Goal: Task Accomplishment & Management: Manage account settings

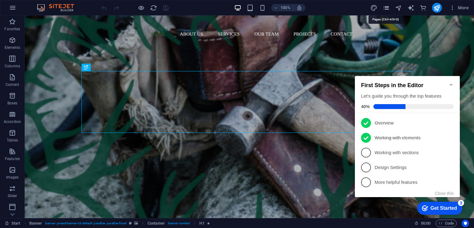
click at [386, 8] on icon "pages" at bounding box center [386, 7] width 7 height 7
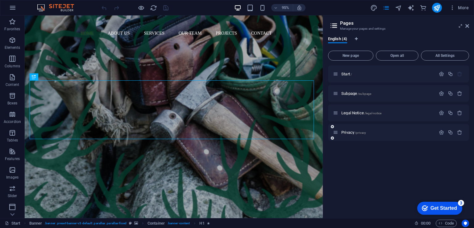
click at [413, 129] on div "Privacy /privacy" at bounding box center [384, 132] width 103 height 7
click at [351, 132] on span "Privacy /privacy" at bounding box center [354, 132] width 25 height 5
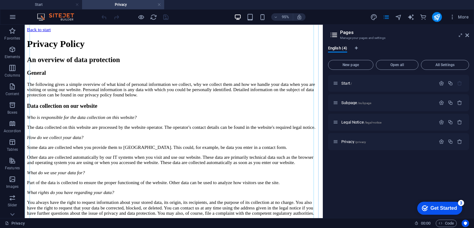
scroll to position [62, 0]
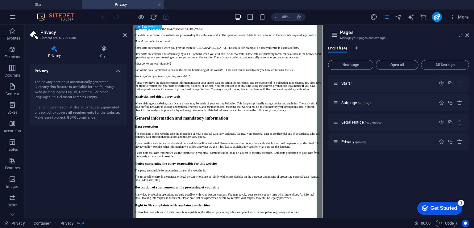
scroll to position [0, 0]
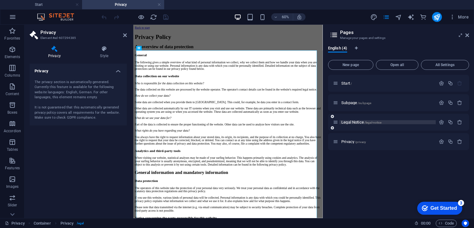
click at [414, 122] on p "Legal Notice /legal-notice" at bounding box center [388, 122] width 93 height 4
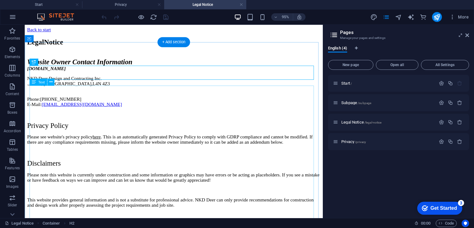
scroll to position [31, 0]
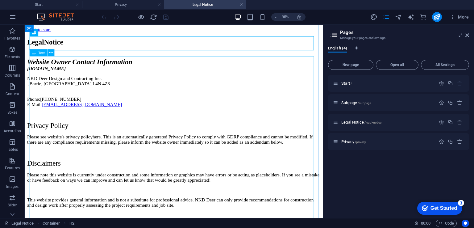
click at [145, 153] on div "Website Owner Contact Information [DOMAIN_NAME] NKD Deer Design and Contracting…" at bounding box center [181, 139] width 309 height 158
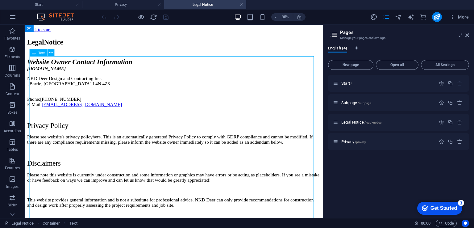
click at [147, 148] on div "Website Owner Contact Information [DOMAIN_NAME] NKD Deer Design and Contracting…" at bounding box center [181, 139] width 309 height 158
click at [189, 155] on div "Website Owner Contact Information [DOMAIN_NAME] NKD Deer Design and Contracting…" at bounding box center [181, 139] width 309 height 158
click at [170, 156] on div "Website Owner Contact Information [DOMAIN_NAME] NKD Deer Design and Contracting…" at bounding box center [181, 139] width 309 height 158
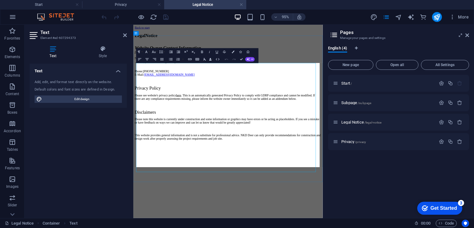
scroll to position [0, 0]
click at [205, 151] on p "Please see website's privacy policy here . This is an automatically generated P…" at bounding box center [291, 145] width 311 height 11
click at [276, 151] on p "Please see website's privacy policy here . This is an automatically generated P…" at bounding box center [291, 145] width 311 height 11
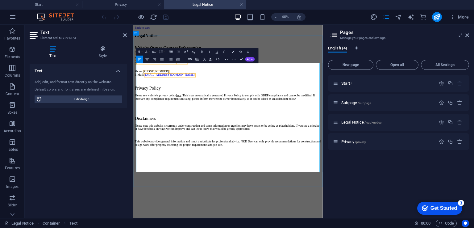
click at [246, 151] on p "Please see website's privacy policy here . This is an automatically generated P…" at bounding box center [291, 145] width 311 height 11
drag, startPoint x: 224, startPoint y: 204, endPoint x: 211, endPoint y: 196, distance: 15.2
click at [220, 200] on div "Website Owner Contact Information [DOMAIN_NAME] NKD Deer Design and Contracting…" at bounding box center [291, 144] width 311 height 168
click at [200, 151] on p "Please see website's privacy policy here . This is an automatically generated P…" at bounding box center [291, 145] width 311 height 11
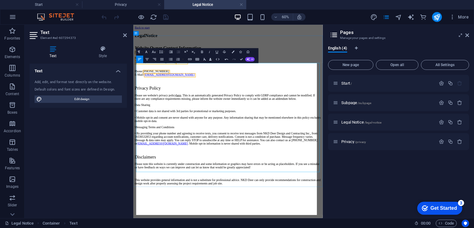
scroll to position [4270, 1]
click at [295, 151] on p "Please see website's privacy policy here . This is an automatically generated P…" at bounding box center [291, 145] width 311 height 11
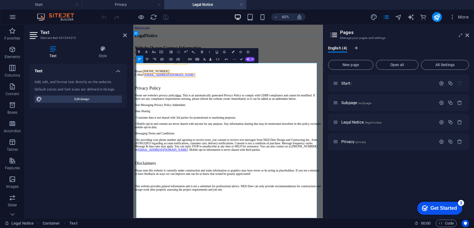
click at [304, 151] on p "Please see website's privacy policy here . This is an automatically generated P…" at bounding box center [291, 145] width 311 height 11
click at [302, 151] on p "Please see website's privacy policy here . This is an automatically generated P…" at bounding box center [291, 145] width 311 height 11
click at [301, 151] on p "Please see website's privacy policy here . This is an automatically generated P…" at bounding box center [291, 145] width 311 height 11
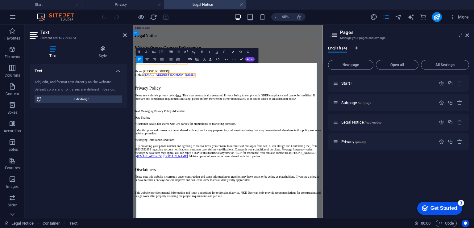
drag, startPoint x: 206, startPoint y: 220, endPoint x: 278, endPoint y: 222, distance: 72.0
click at [278, 193] on p "• Customer data is not shared with 3rd parties for promotional or marketing pur…" at bounding box center [291, 190] width 311 height 6
click at [292, 209] on p "• Mobile opt-in and consent are never shared with anyone for any purpose. Any i…" at bounding box center [291, 203] width 311 height 11
drag, startPoint x: 265, startPoint y: 223, endPoint x: 312, endPoint y: 229, distance: 46.7
click at [312, 228] on div "Website Owner Contact Information [DOMAIN_NAME] NKD Deer Design and Contracting…" at bounding box center [291, 187] width 311 height 254
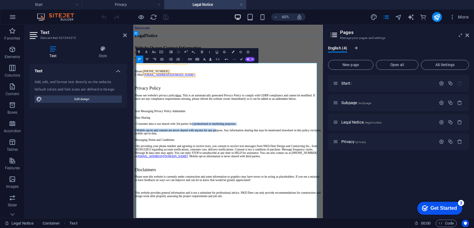
click at [217, 209] on p "• Mobile opt-in and consent are never shared with anyone for any purpose. Any i…" at bounding box center [291, 203] width 311 height 11
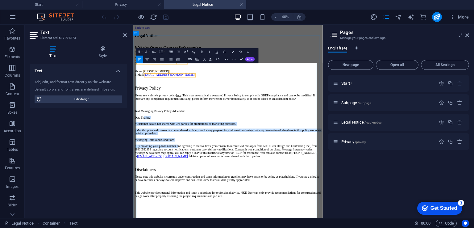
drag, startPoint x: 160, startPoint y: 217, endPoint x: 227, endPoint y: 254, distance: 76.6
click at [227, 228] on div "Website Owner Contact Information [DOMAIN_NAME] NKD Deer Design and Contracting…" at bounding box center [291, 187] width 311 height 254
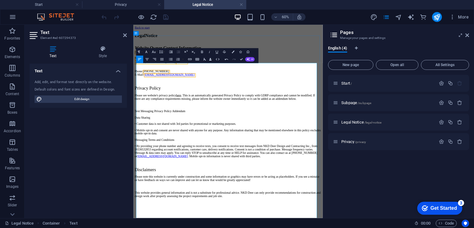
click at [180, 162] on p at bounding box center [291, 159] width 311 height 6
drag, startPoint x: 244, startPoint y: 207, endPoint x: 134, endPoint y: 203, distance: 109.7
click at [136, 203] on div "Legal Notice Website Owner Contact Information [DOMAIN_NAME] NKD Deer Design an…" at bounding box center [291, 176] width 311 height 274
drag, startPoint x: 211, startPoint y: 52, endPoint x: 131, endPoint y: 103, distance: 94.8
click at [211, 52] on icon "button" at bounding box center [210, 52] width 4 height 4
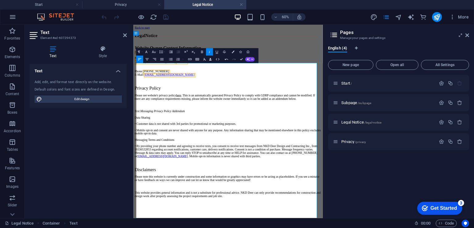
click at [293, 162] on p at bounding box center [291, 159] width 311 height 6
click at [238, 135] on p "Privacy Policy" at bounding box center [291, 131] width 311 height 8
click at [243, 151] on p "Please see website's privacy policy here . This is an automatically generated P…" at bounding box center [291, 145] width 311 height 11
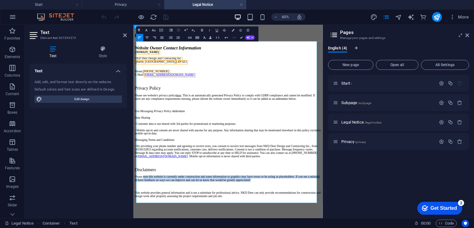
drag, startPoint x: 158, startPoint y: 279, endPoint x: 251, endPoint y: 296, distance: 94.8
click at [273, 141] on p "Please see website's privacy policy here . This is an automatically generated P…" at bounding box center [291, 145] width 311 height 11
click at [246, 170] on p "Text Messaging Privacy Policy Addendum" at bounding box center [291, 169] width 311 height 6
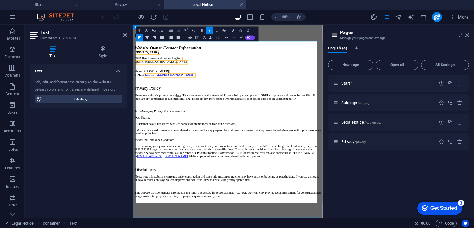
click at [181, 168] on em "Text Messaging Privacy Policy Addendum" at bounding box center [177, 168] width 83 height 5
click at [179, 168] on em "Text Messaging Privacy Policy Addendum" at bounding box center [177, 168] width 83 height 5
click at [177, 170] on em "Text Messaging Privacy Policy Addendum" at bounding box center [177, 168] width 83 height 5
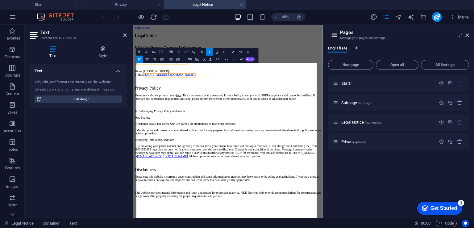
scroll to position [0, 0]
click at [305, 122] on p at bounding box center [291, 119] width 311 height 6
click at [130, 132] on div "Text Style Text Add, edit, and format text directly on the website. Default col…" at bounding box center [78, 129] width 107 height 177
drag, startPoint x: 241, startPoint y: 60, endPoint x: 225, endPoint y: 35, distance: 29.6
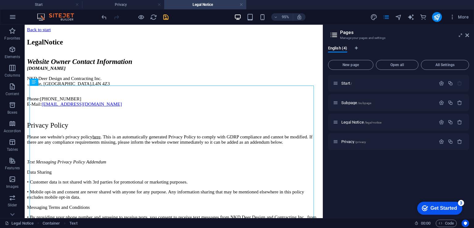
click at [164, 15] on icon "save" at bounding box center [165, 17] width 7 height 7
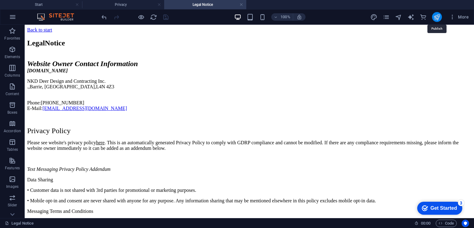
click at [435, 18] on icon "publish" at bounding box center [437, 17] width 7 height 7
